Goal: Information Seeking & Learning: Learn about a topic

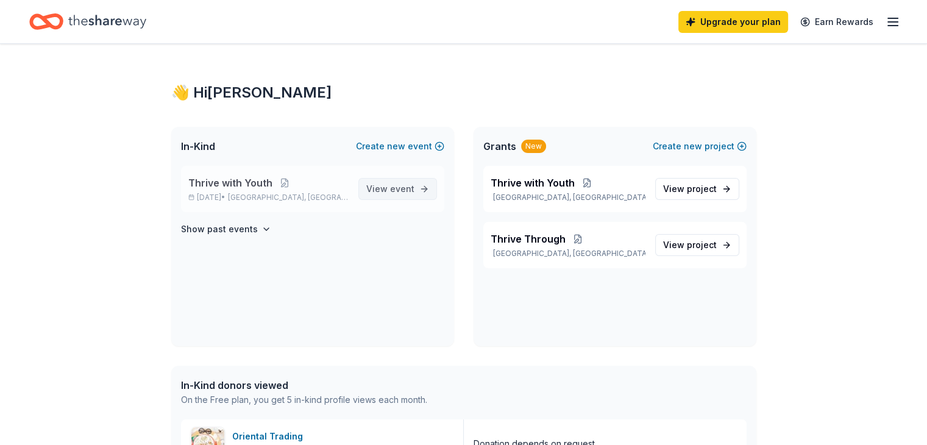
click at [395, 183] on span "event" at bounding box center [402, 188] width 24 height 10
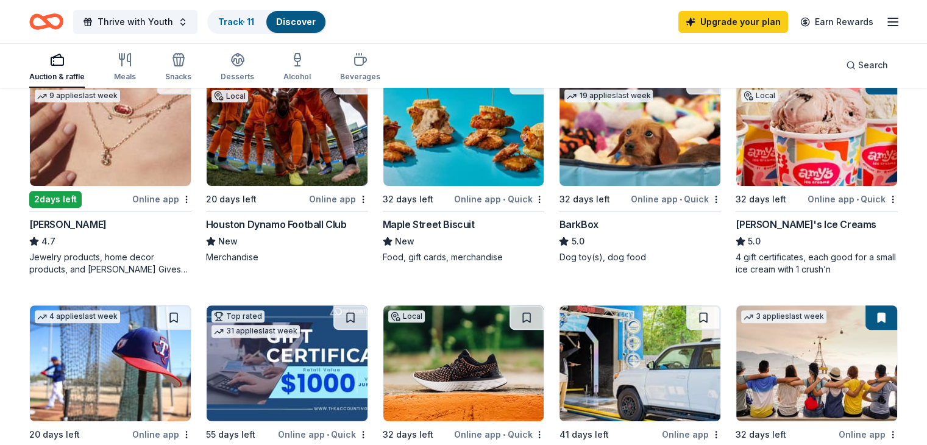
scroll to position [388, 0]
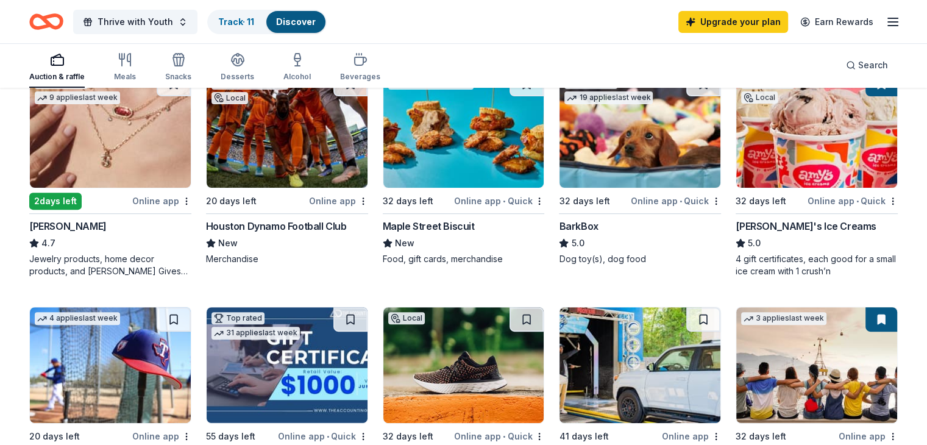
click at [429, 224] on div "Maple Street Biscuit" at bounding box center [429, 226] width 92 height 15
click at [753, 227] on div "[PERSON_NAME]'s Ice Creams" at bounding box center [805, 226] width 141 height 15
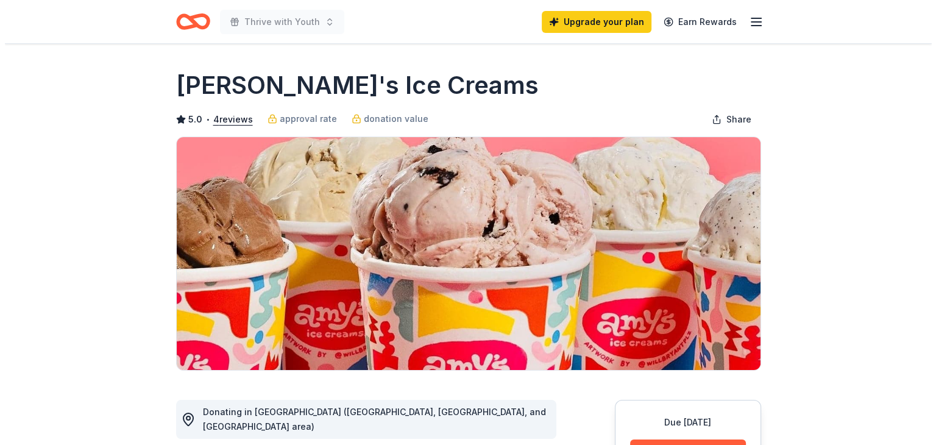
scroll to position [4, 0]
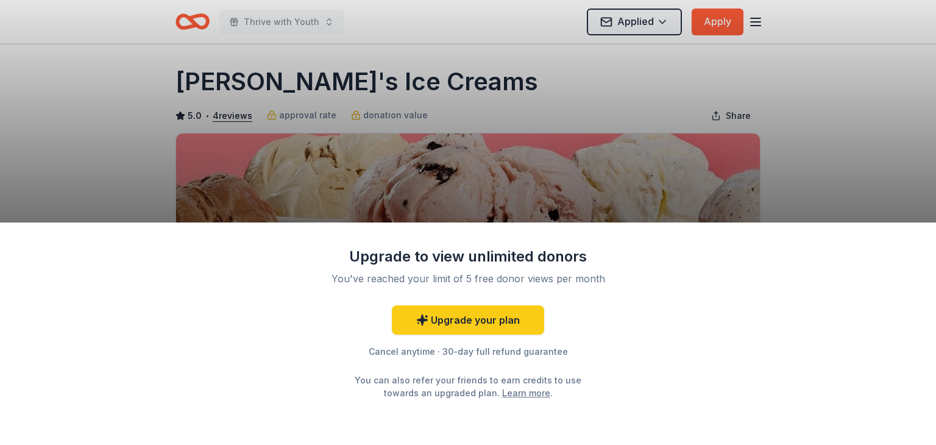
drag, startPoint x: 0, startPoint y: 0, endPoint x: 935, endPoint y: 78, distance: 938.4
click at [926, 78] on html "Thrive with Youth Applied Apply Due [DATE] Share [PERSON_NAME]'s Ice Creams 5.0…" at bounding box center [468, 218] width 936 height 445
